Goal: Find specific page/section: Find specific page/section

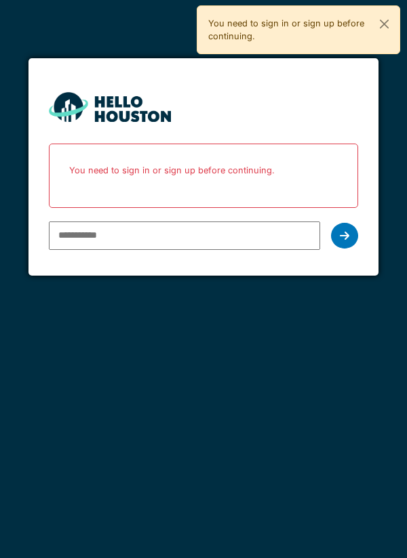
click at [83, 231] on input "email" at bounding box center [185, 236] width 272 height 28
type input "**********"
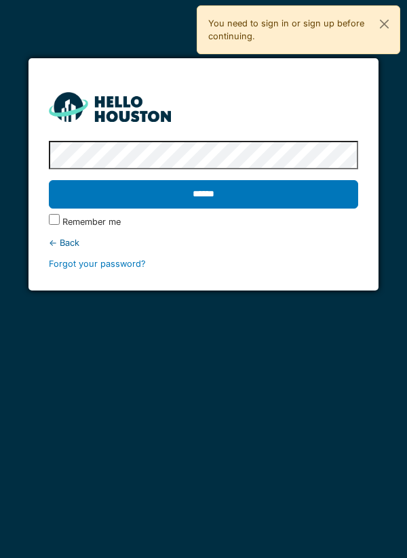
click at [98, 202] on input "******" at bounding box center [204, 194] width 310 height 28
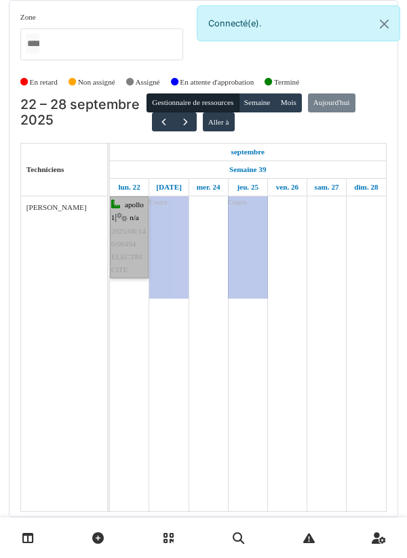
click at [121, 274] on link "apollo 1 | n/a 2025/08/146/06494 ELECTRICITE" at bounding box center [129, 238] width 39 height 82
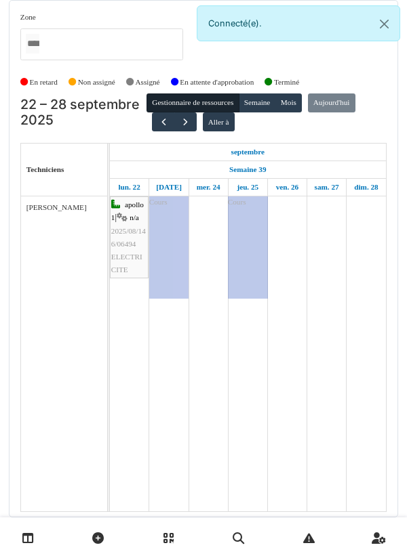
click at [210, 249] on td at bounding box center [207, 354] width 39 height 315
click at [280, 240] on td at bounding box center [286, 354] width 39 height 315
click at [182, 113] on button "button" at bounding box center [185, 123] width 22 height 20
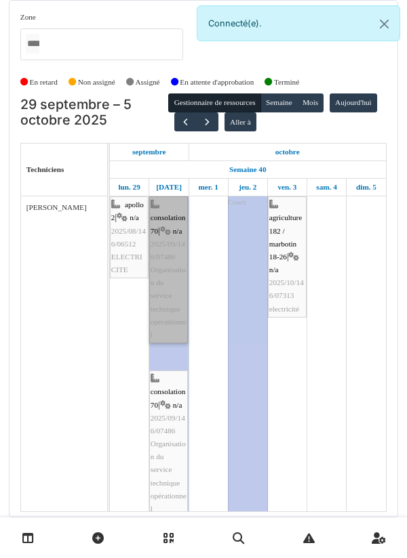
click at [155, 308] on link "consolation 70 | n/a 2025/09/146/07486 Organisation du service technique opérat…" at bounding box center [168, 270] width 39 height 147
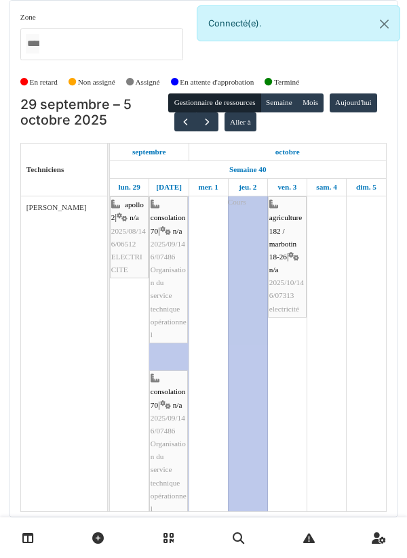
scroll to position [52, 0]
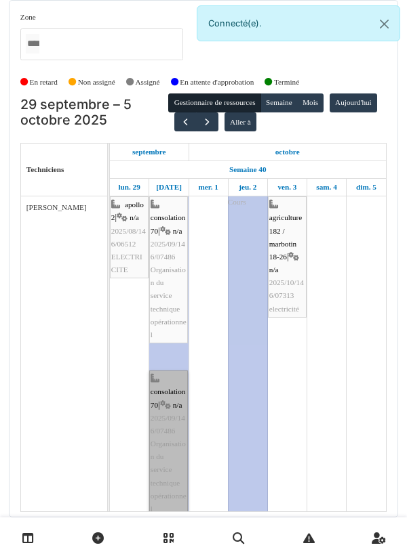
click at [163, 377] on link "consolation 70 | n/a 2025/09/146/07486 Organisation du service technique opérat…" at bounding box center [168, 444] width 39 height 147
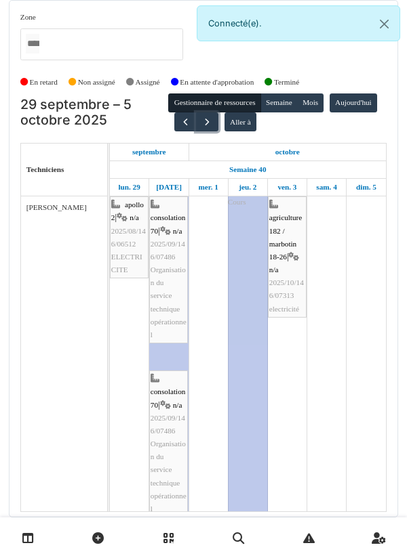
click at [218, 113] on button "button" at bounding box center [207, 123] width 22 height 20
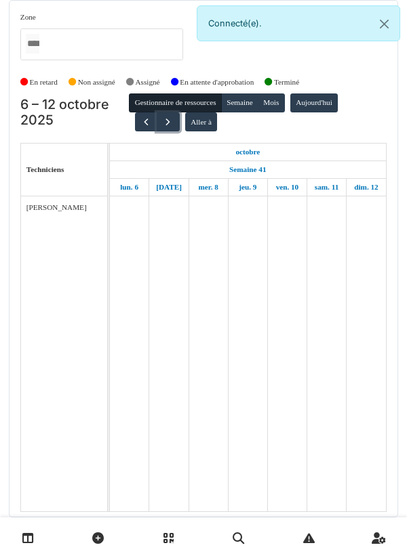
scroll to position [0, 0]
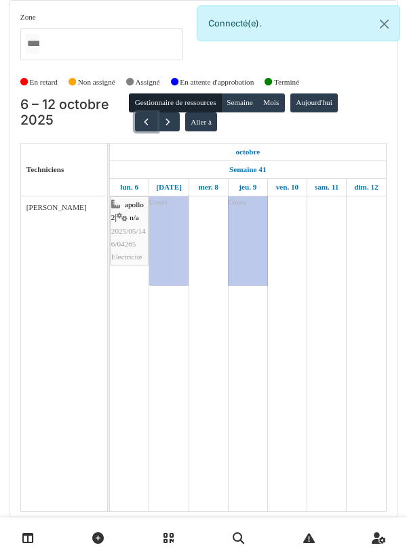
click at [148, 126] on button "button" at bounding box center [146, 123] width 22 height 20
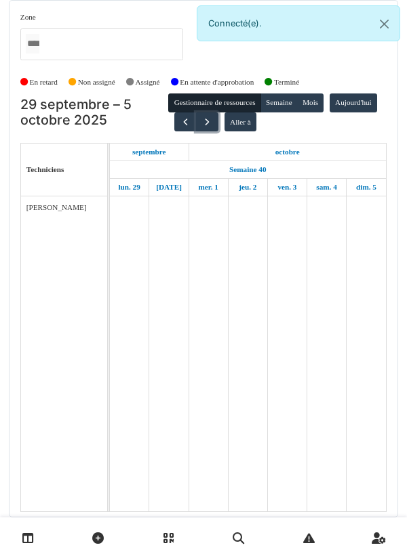
click at [218, 128] on button "button" at bounding box center [207, 123] width 22 height 20
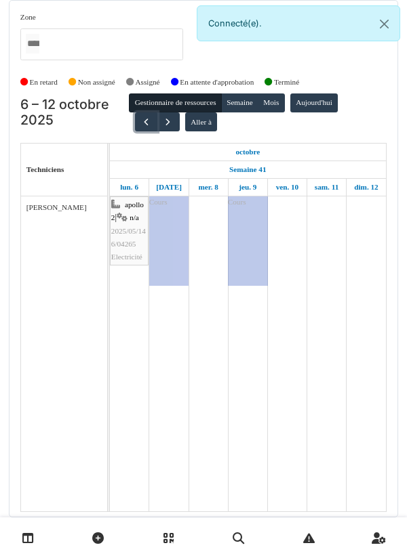
click at [140, 117] on span "button" at bounding box center [146, 123] width 12 height 12
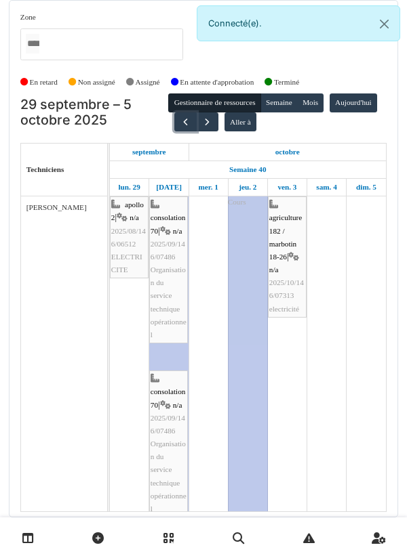
scroll to position [52, 0]
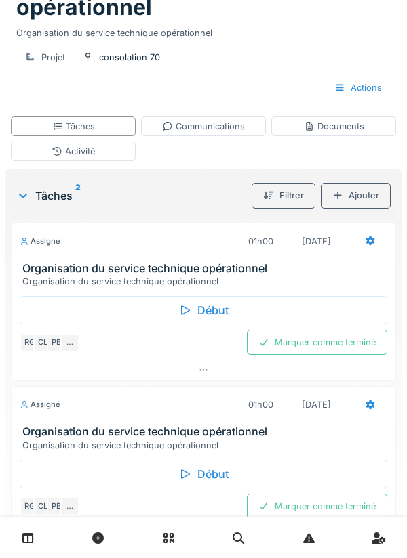
scroll to position [173, 0]
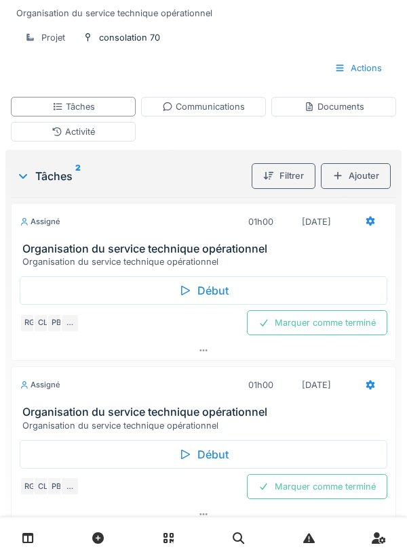
click at [68, 489] on div "…" at bounding box center [69, 486] width 19 height 19
